Goal: Task Accomplishment & Management: Manage account settings

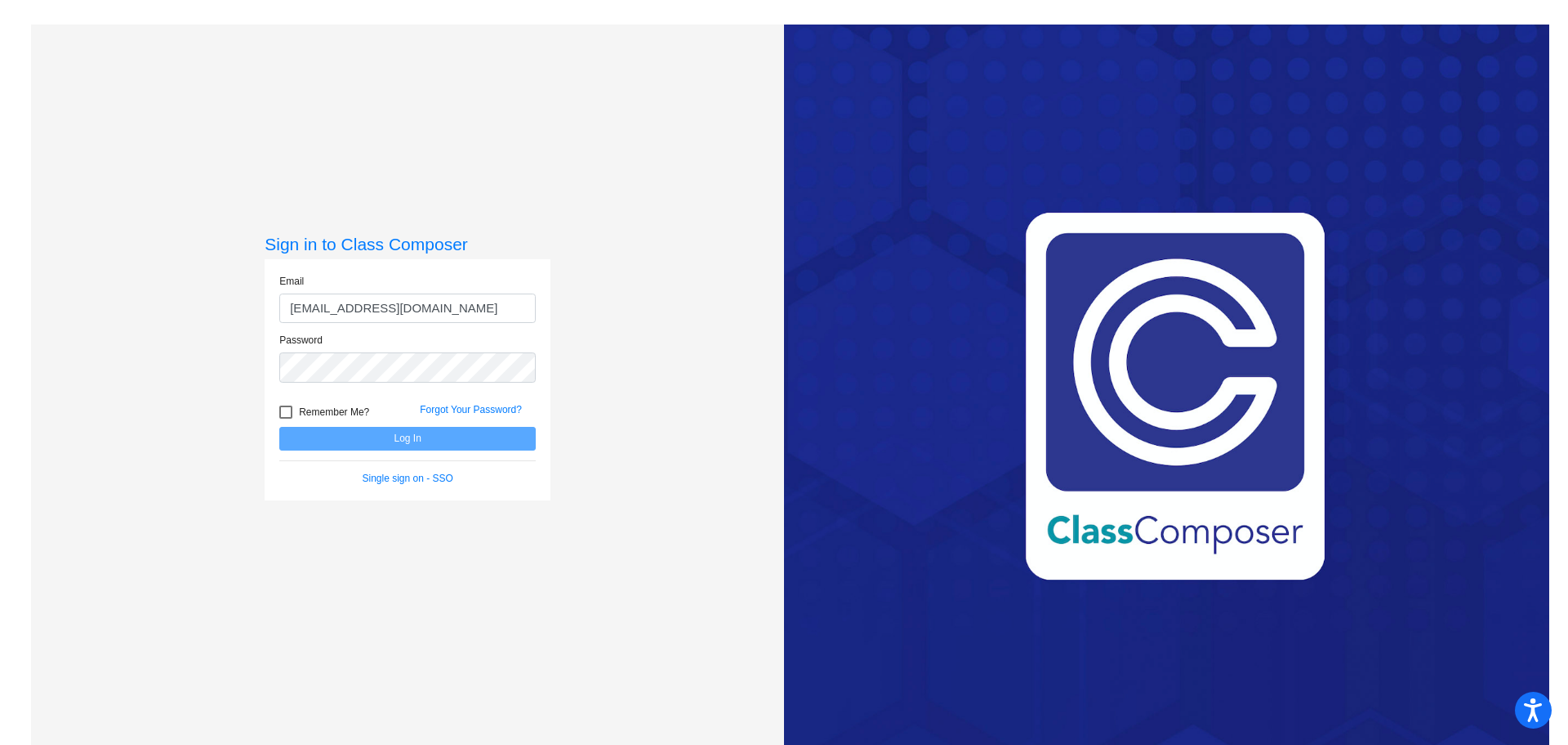
type input "[EMAIL_ADDRESS][DOMAIN_NAME]"
click at [279, 426] on button "Log In" at bounding box center [407, 438] width 256 height 24
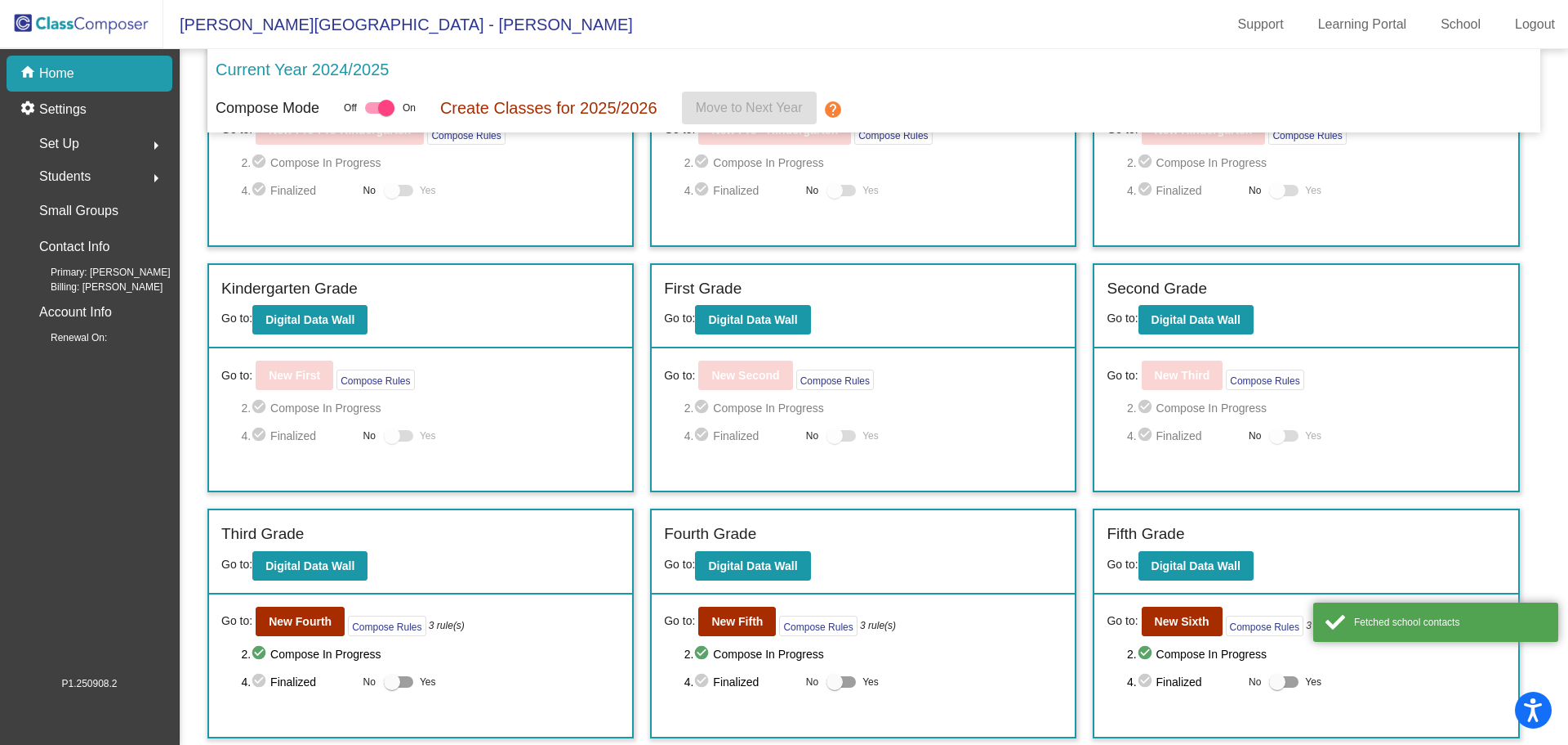
scroll to position [221, 0]
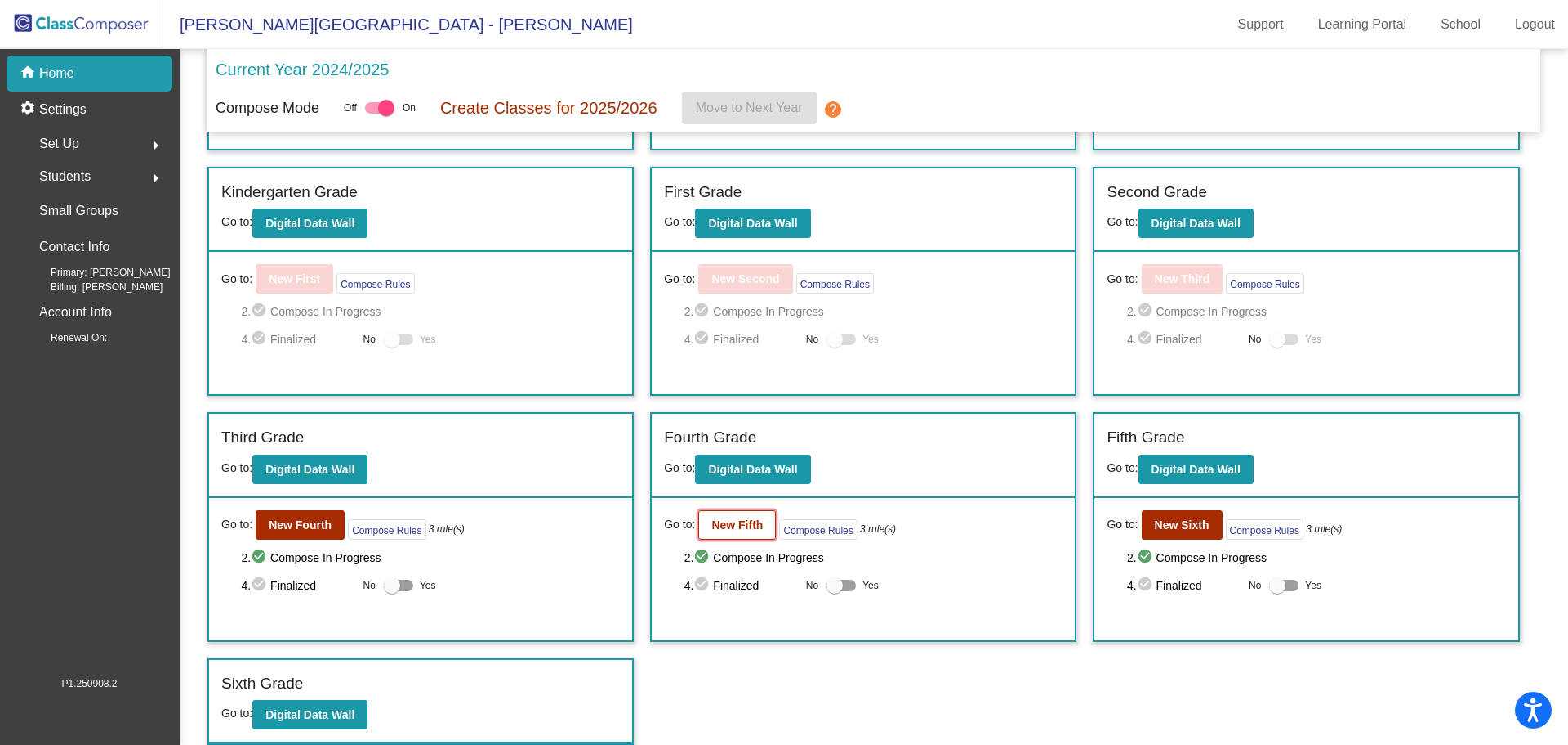
click at [729, 524] on b "New Fifth" at bounding box center [737, 525] width 51 height 13
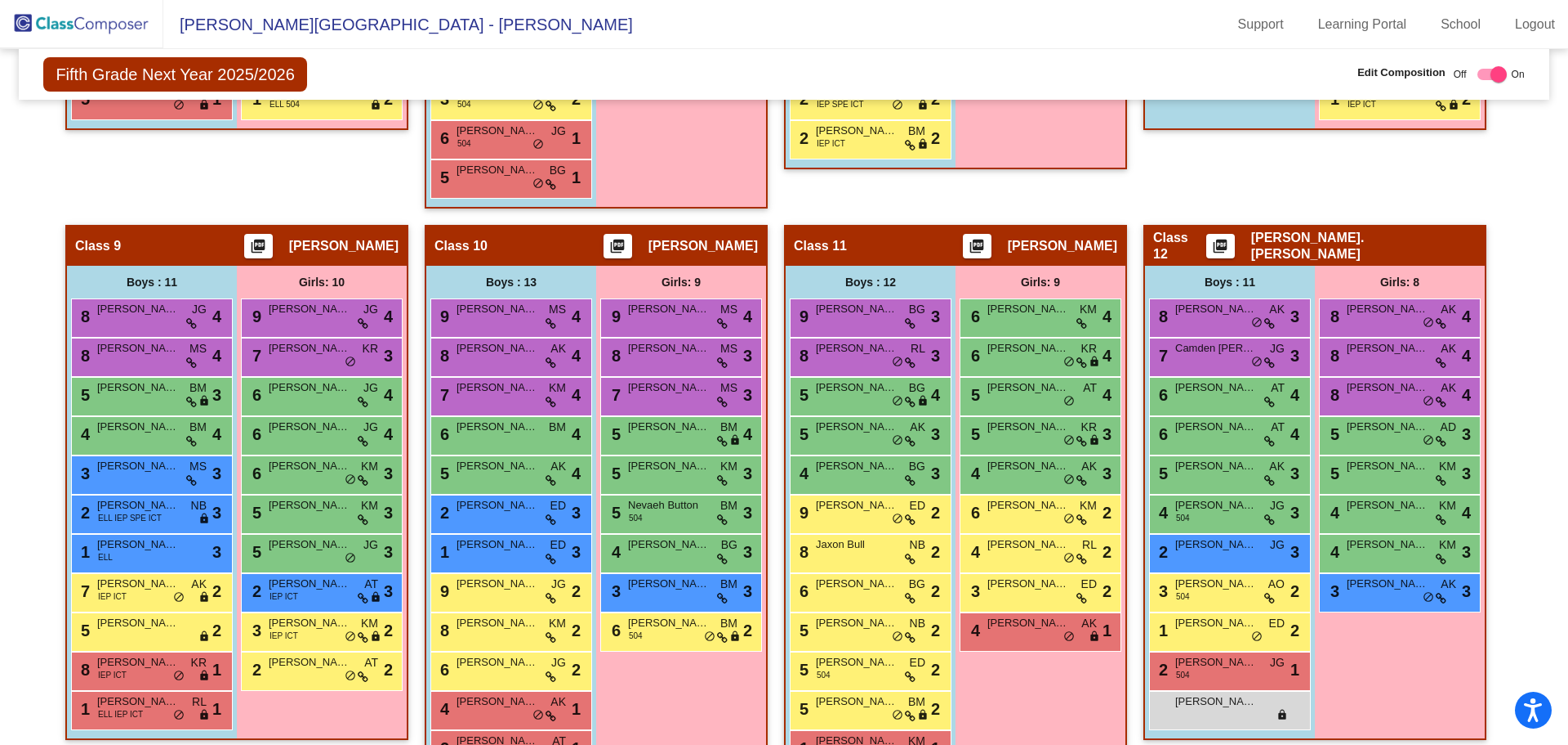
scroll to position [1818, 0]
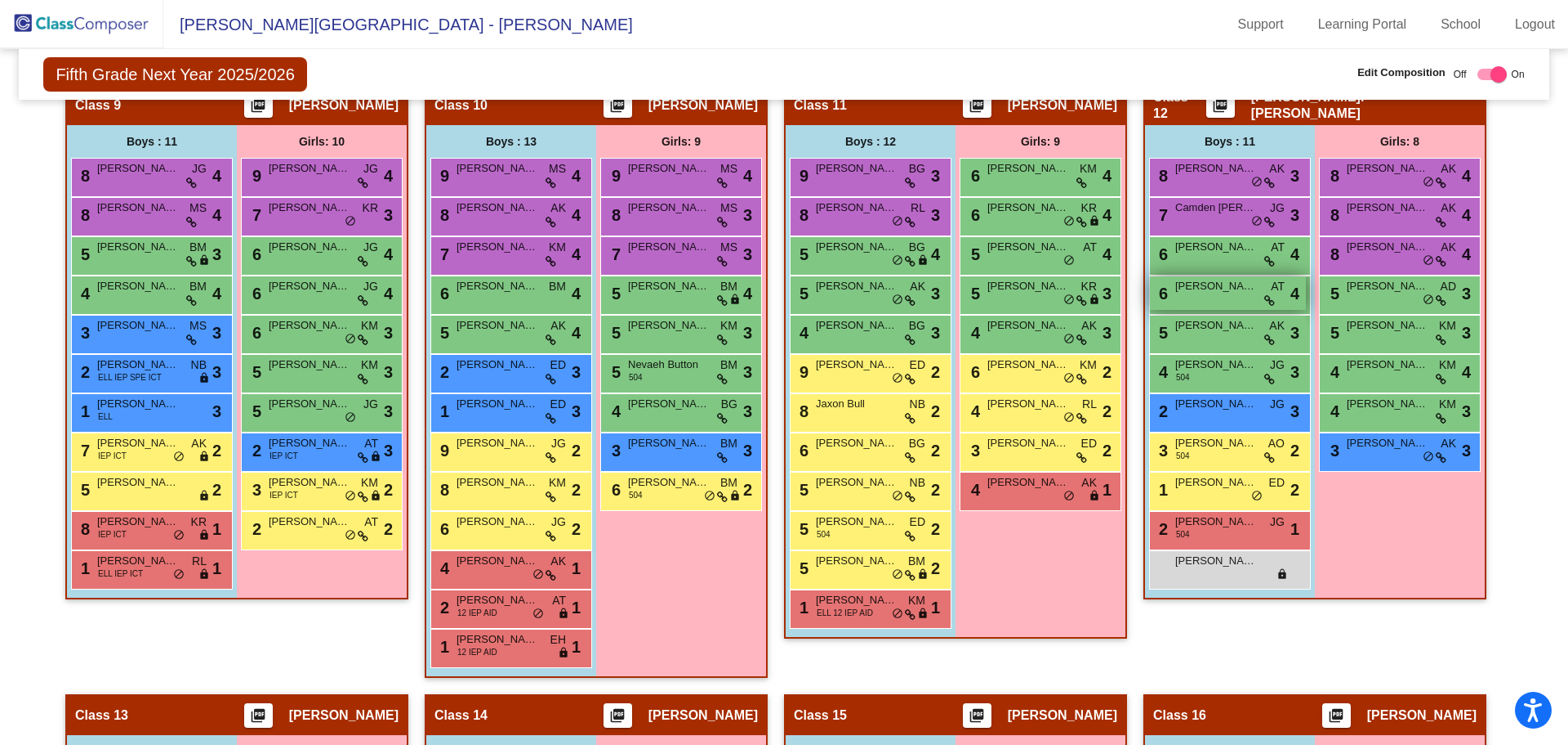
click at [1198, 288] on span "[PERSON_NAME]" at bounding box center [1215, 287] width 82 height 17
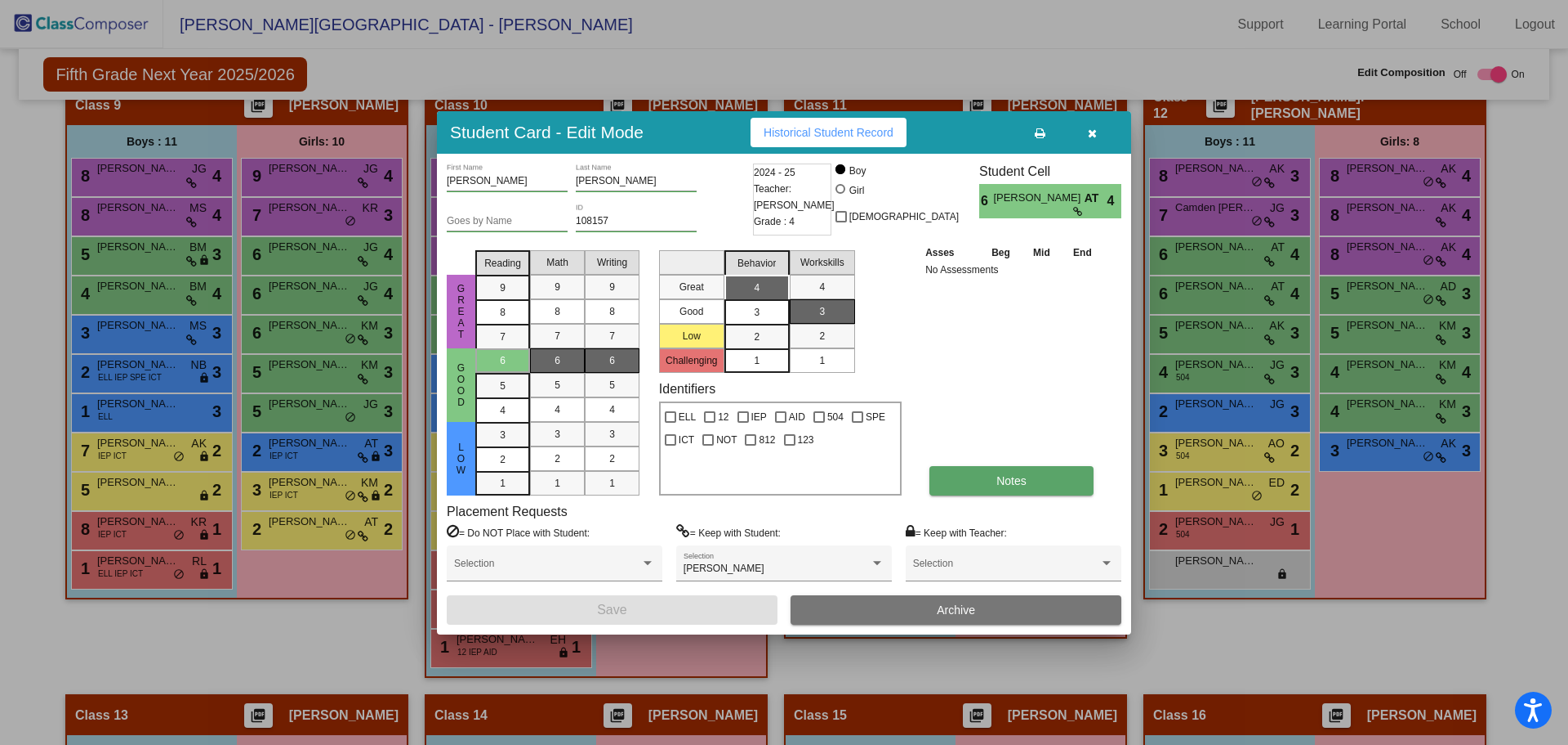
click at [1031, 485] on button "Notes" at bounding box center [1012, 480] width 164 height 29
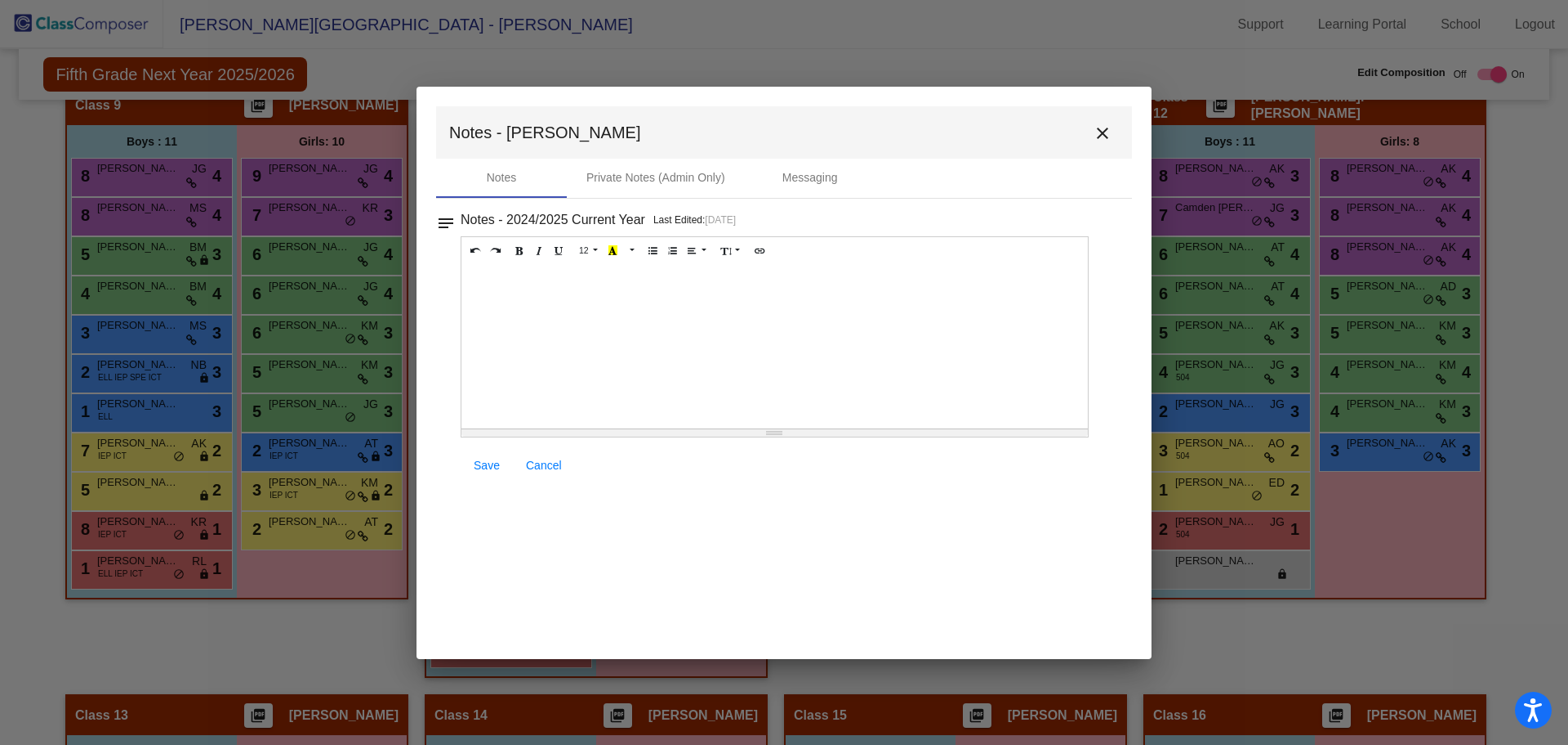
click at [525, 299] on div at bounding box center [775, 346] width 627 height 164
click at [482, 461] on span "Save" at bounding box center [487, 465] width 26 height 13
click at [1102, 128] on mat-icon "close" at bounding box center [1103, 132] width 19 height 19
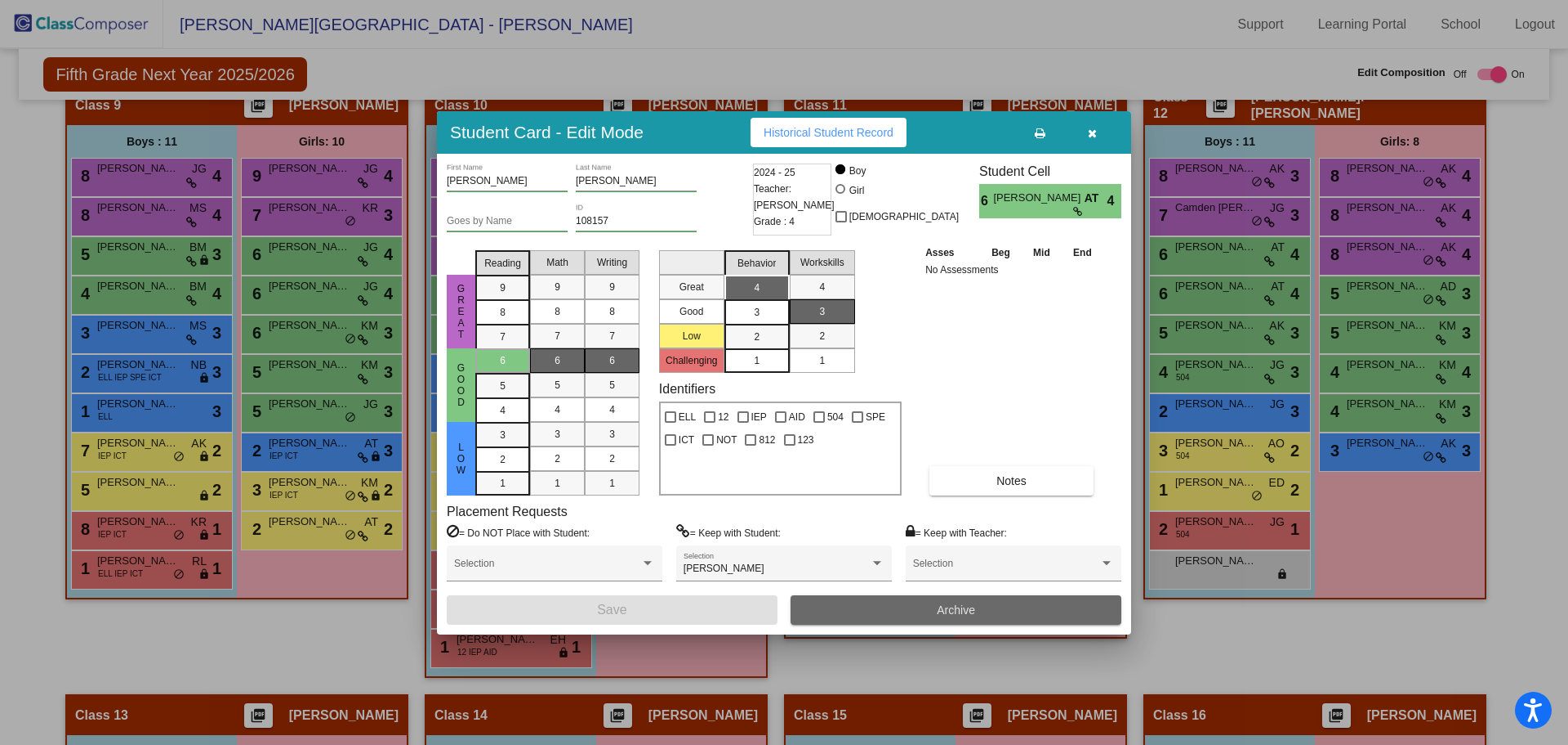
click at [922, 610] on button "Archive" at bounding box center [956, 610] width 330 height 29
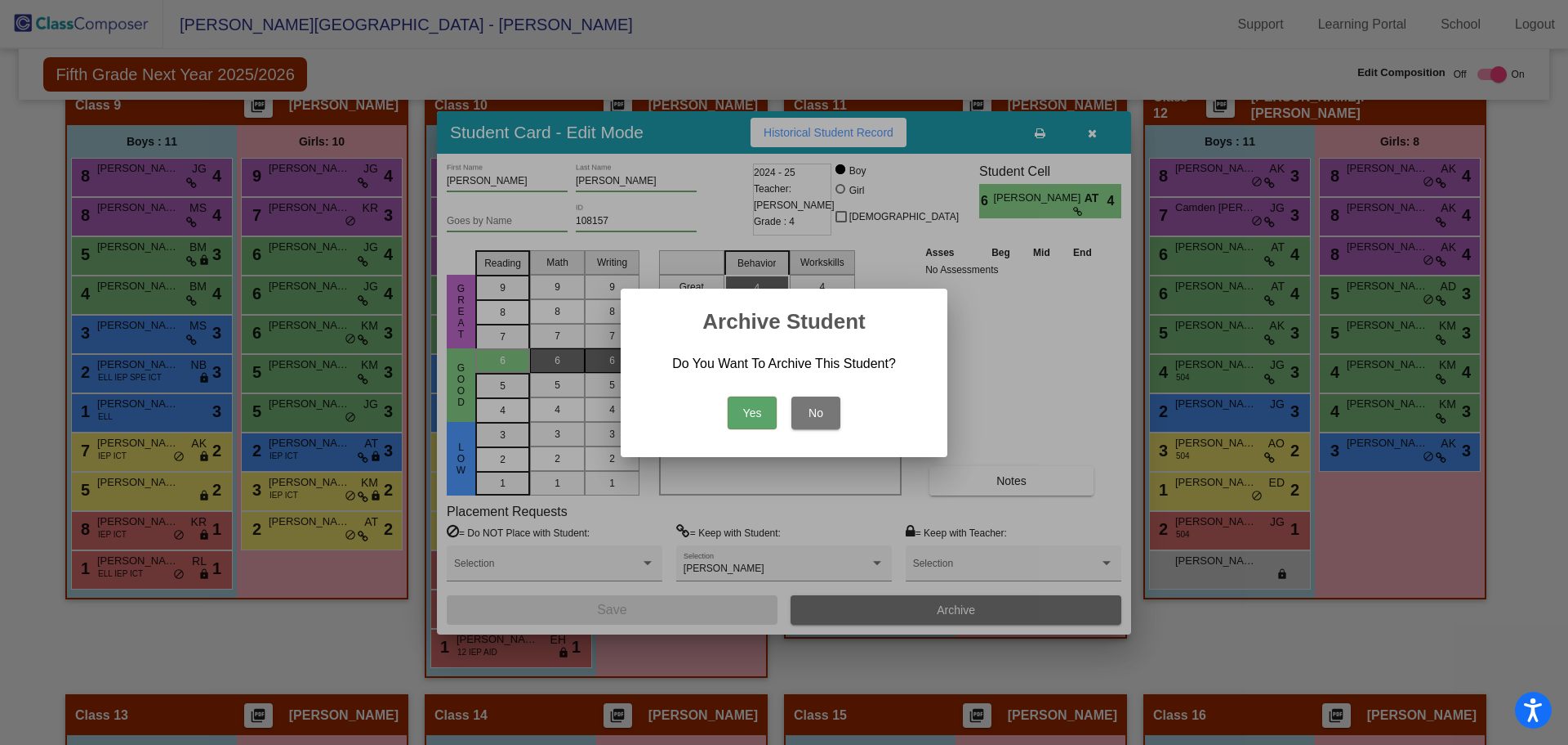
click at [750, 412] on button "Yes" at bounding box center [752, 413] width 49 height 33
